Goal: Answer question/provide support

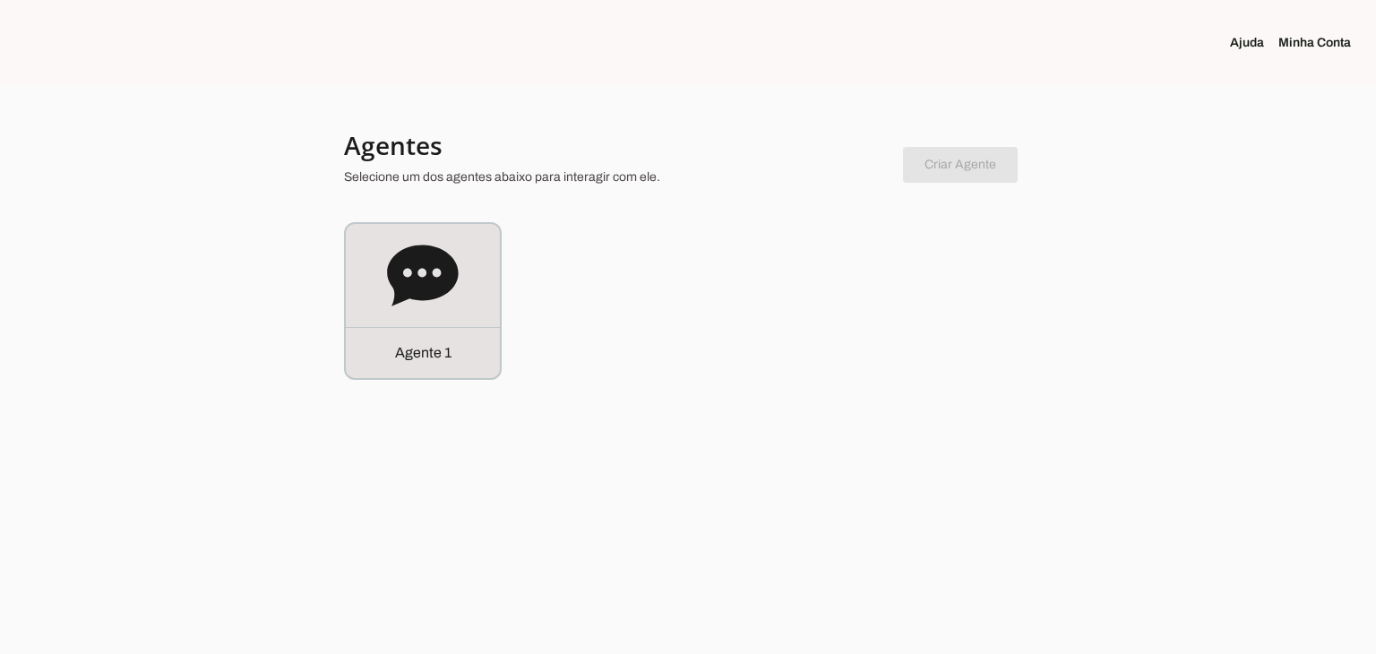
click at [459, 307] on div "Agente 1" at bounding box center [423, 301] width 154 height 154
